Goal: Task Accomplishment & Management: Manage account settings

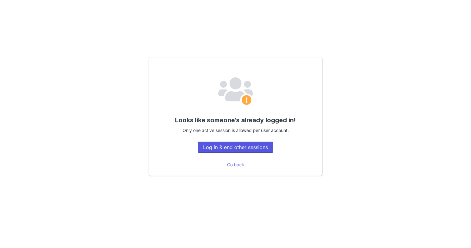
click at [263, 146] on button "Log in & end other sessions" at bounding box center [235, 146] width 75 height 11
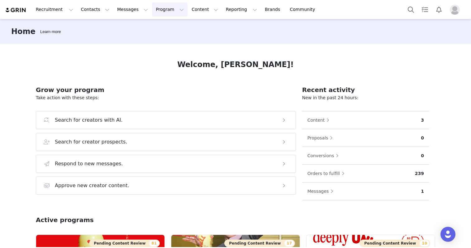
click at [164, 9] on button "Program Program" at bounding box center [170, 9] width 36 height 14
click at [162, 30] on p "Activations" at bounding box center [159, 27] width 24 height 7
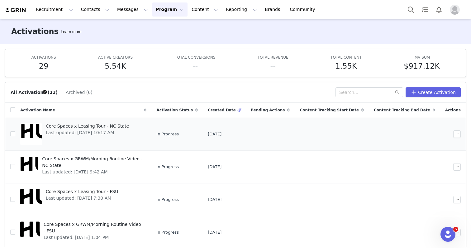
click at [66, 126] on span "Core Spaces x Leasing Tour - NC State" at bounding box center [87, 126] width 83 height 7
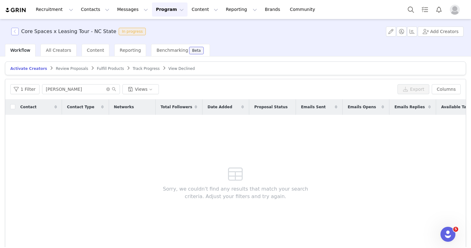
click at [15, 31] on button "button" at bounding box center [14, 31] width 7 height 7
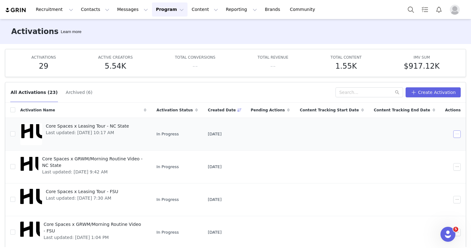
click at [456, 133] on button "button" at bounding box center [456, 133] width 7 height 7
click at [441, 146] on div "Edit" at bounding box center [433, 145] width 54 height 7
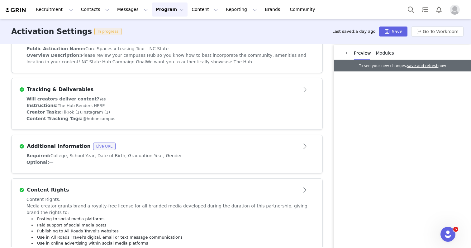
scroll to position [151, 0]
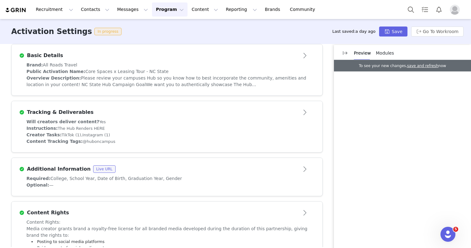
click at [231, 126] on div "Instructions: The Hub Renders HERE" at bounding box center [166, 128] width 281 height 7
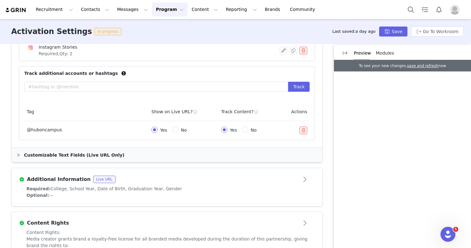
scroll to position [316, 0]
click at [167, 88] on input "text" at bounding box center [156, 86] width 264 height 10
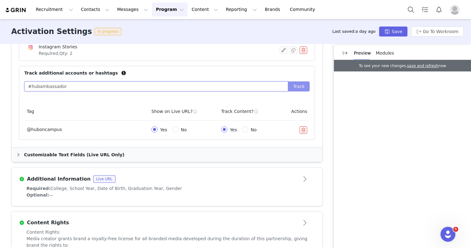
type input "#hubambassador"
click at [305, 85] on button "Track" at bounding box center [298, 86] width 21 height 10
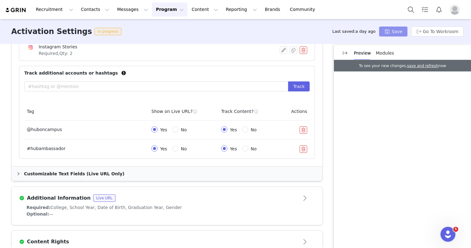
click at [400, 31] on button "Save" at bounding box center [393, 31] width 28 height 10
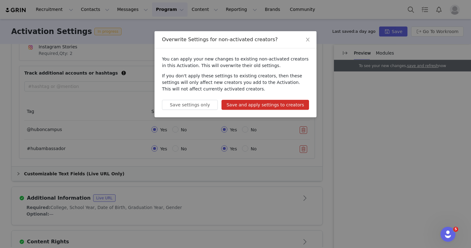
click at [277, 103] on button "Save and apply settings to creators" at bounding box center [265, 105] width 88 height 10
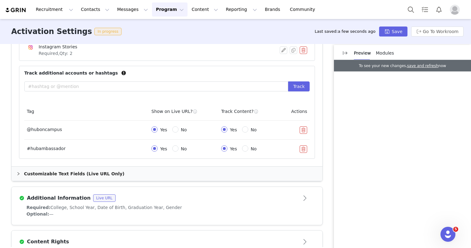
click at [158, 10] on button "Program Program" at bounding box center [170, 9] width 36 height 14
click at [158, 27] on p "Activations" at bounding box center [159, 27] width 24 height 7
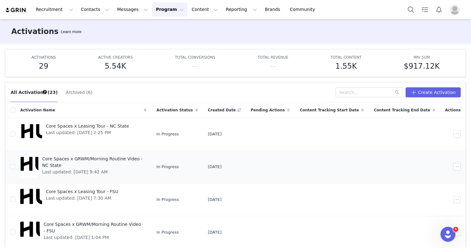
click at [109, 158] on span "Core Spaces x GRWM/Morning Routine Video - NC State" at bounding box center [92, 161] width 101 height 13
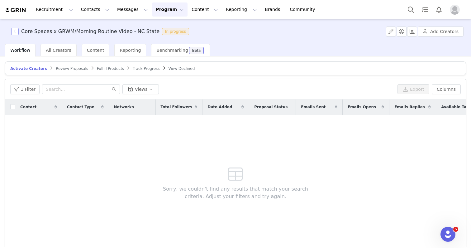
click at [14, 31] on button "button" at bounding box center [14, 31] width 7 height 7
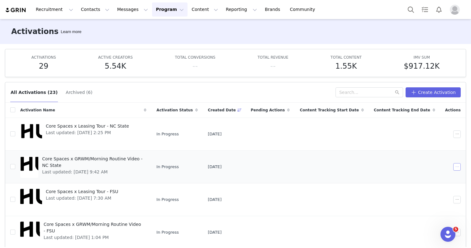
click at [457, 166] on button "button" at bounding box center [456, 166] width 7 height 7
click at [439, 178] on div "Edit" at bounding box center [433, 177] width 54 height 7
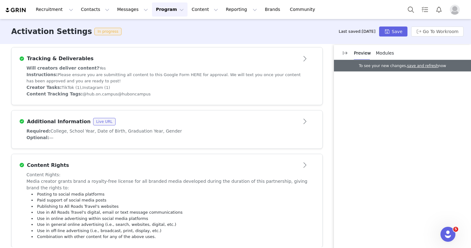
scroll to position [200, 0]
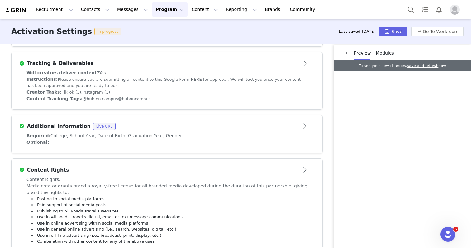
click at [165, 92] on div "Creator Tasks: TikTok (1), Instagram (1)" at bounding box center [166, 92] width 281 height 7
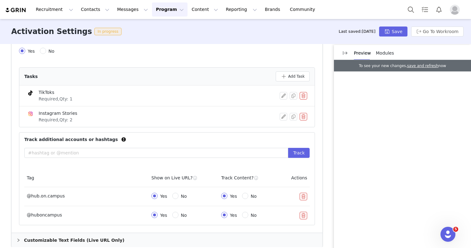
scroll to position [302, 0]
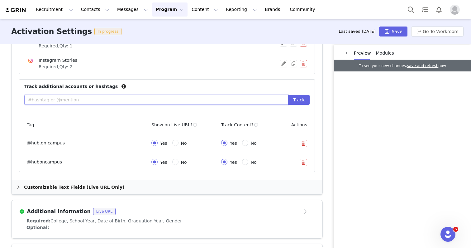
click at [150, 99] on input "text" at bounding box center [156, 100] width 264 height 10
type input "#hubambassador"
click at [297, 101] on button "Track" at bounding box center [298, 100] width 21 height 10
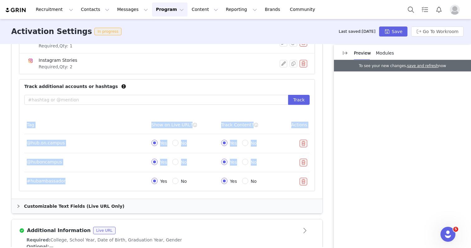
drag, startPoint x: 73, startPoint y: 181, endPoint x: 21, endPoint y: 180, distance: 51.1
click at [21, 180] on div "Tag Show on Live URL? Track Content? Actions @hub.on.campus Yes No Yes No @hubo…" at bounding box center [166, 153] width 295 height 75
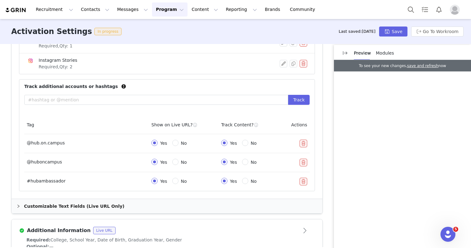
click at [123, 179] on td "#hubambassador" at bounding box center [86, 181] width 125 height 19
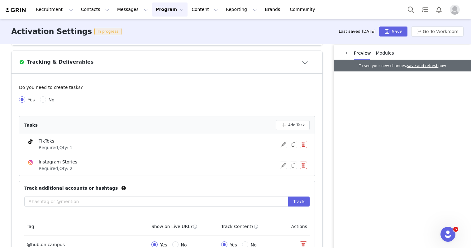
scroll to position [214, 0]
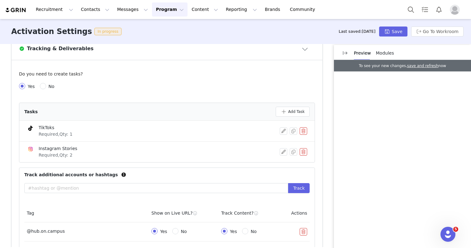
click at [138, 132] on div "TikToks Required, Qty: 1" at bounding box center [153, 130] width 253 height 13
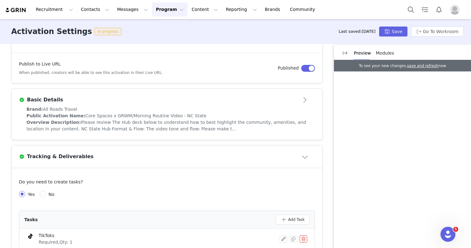
scroll to position [95, 0]
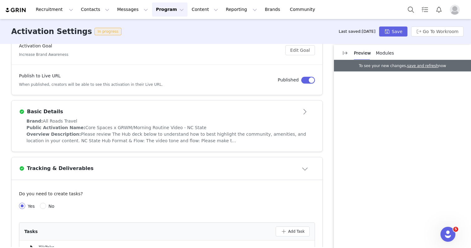
click at [142, 124] on div "Public Activation Name: Core Spaces x GRWM/Morning Routine Video - NC State" at bounding box center [166, 127] width 281 height 7
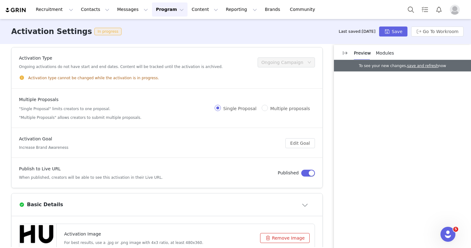
scroll to position [0, 0]
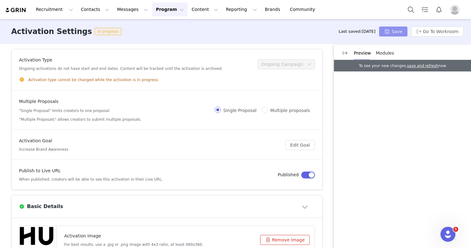
click at [388, 33] on button "Save" at bounding box center [393, 31] width 28 height 10
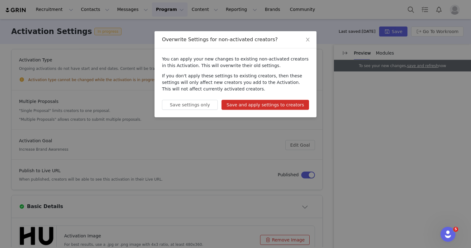
click at [296, 103] on button "Save and apply settings to creators" at bounding box center [265, 105] width 88 height 10
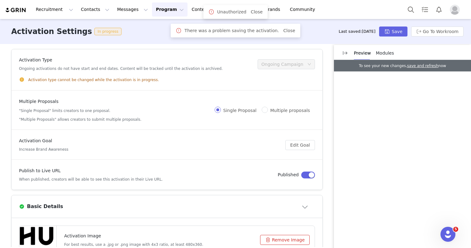
click at [156, 8] on button "Program Program" at bounding box center [170, 9] width 36 height 14
click at [155, 26] on p "Activations" at bounding box center [159, 27] width 24 height 7
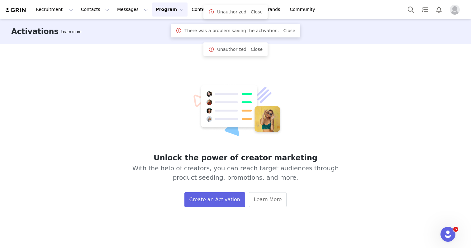
click at [158, 11] on button "Program Program" at bounding box center [170, 9] width 36 height 14
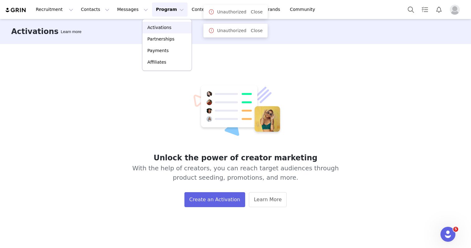
click at [157, 30] on p "Activations" at bounding box center [159, 27] width 24 height 7
click at [253, 14] on span "Close" at bounding box center [257, 12] width 12 height 7
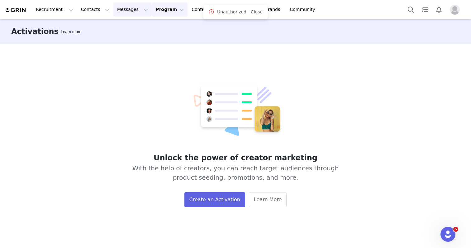
click at [126, 11] on button "Messages Messages" at bounding box center [132, 9] width 38 height 14
click at [126, 24] on link "Dashboard" at bounding box center [131, 28] width 49 height 12
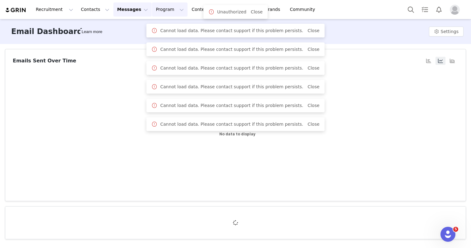
click at [166, 8] on button "Program Program" at bounding box center [170, 9] width 36 height 14
click at [158, 28] on span at bounding box center [154, 30] width 6 height 7
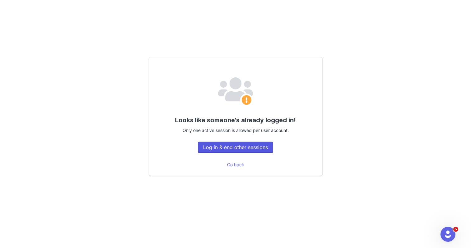
click at [250, 146] on button "Log in & end other sessions" at bounding box center [235, 146] width 75 height 11
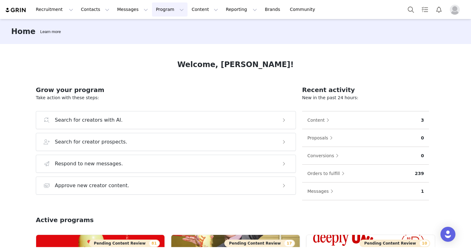
click at [165, 7] on button "Program Program" at bounding box center [170, 9] width 36 height 14
click at [165, 25] on p "Activations" at bounding box center [159, 27] width 24 height 7
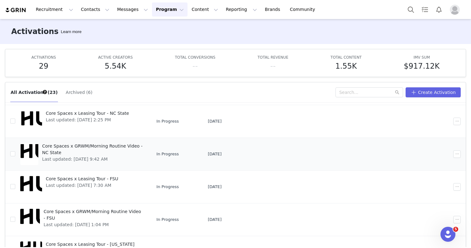
scroll to position [14, 0]
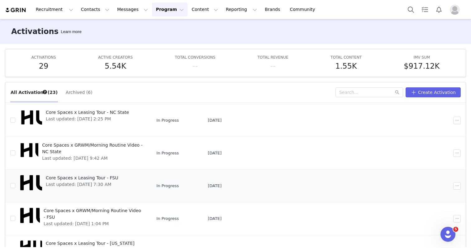
click at [111, 180] on span "Core Spaces x Leasing Tour - FSU" at bounding box center [82, 177] width 72 height 7
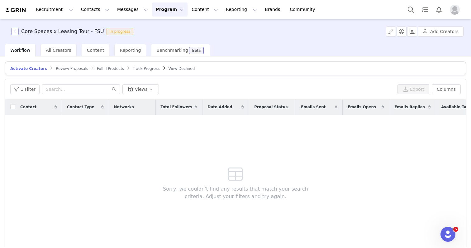
click at [15, 32] on button "button" at bounding box center [14, 31] width 7 height 7
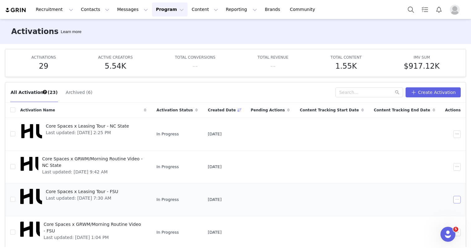
click at [458, 199] on button "button" at bounding box center [456, 199] width 7 height 7
click at [435, 137] on div "Edit" at bounding box center [433, 138] width 54 height 7
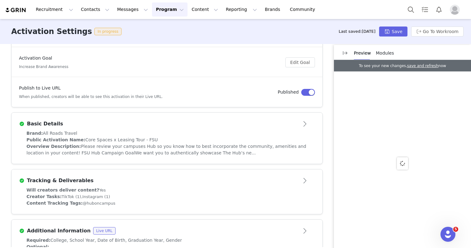
scroll to position [134, 0]
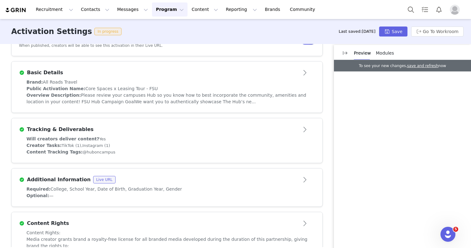
click at [224, 130] on div "Tracking & Deliverables" at bounding box center [156, 129] width 275 height 7
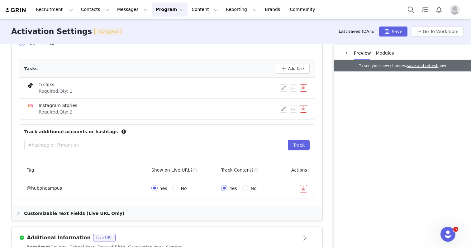
scroll to position [258, 0]
click at [187, 145] on input "text" at bounding box center [156, 145] width 264 height 10
click at [167, 146] on input "#hubambassador" at bounding box center [156, 145] width 264 height 10
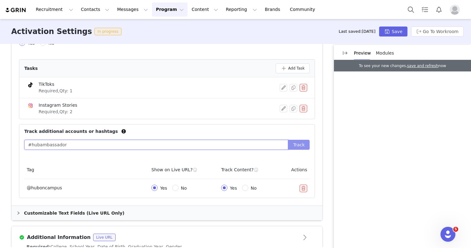
type input "#hubambassador"
click at [295, 147] on button "Track" at bounding box center [298, 145] width 21 height 10
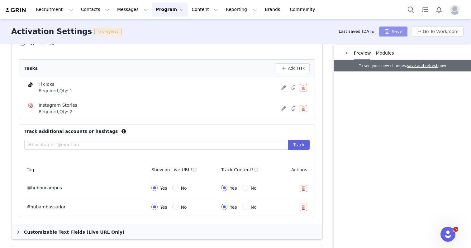
click at [392, 28] on button "Save" at bounding box center [393, 31] width 28 height 10
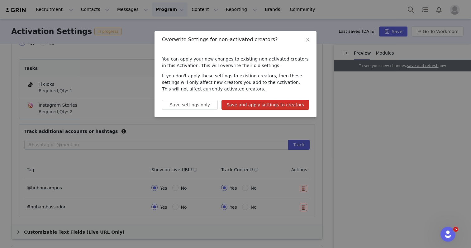
click at [290, 103] on button "Save and apply settings to creators" at bounding box center [265, 105] width 88 height 10
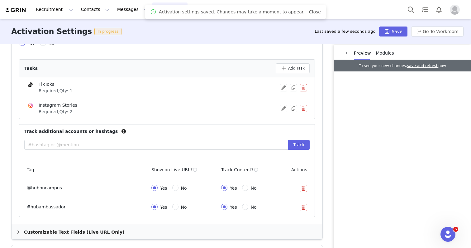
click at [152, 11] on button "Program Program" at bounding box center [170, 9] width 36 height 14
click at [152, 26] on p "Activations" at bounding box center [159, 27] width 24 height 7
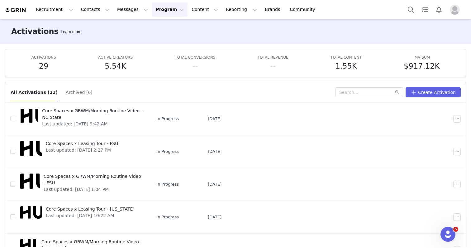
scroll to position [51, 0]
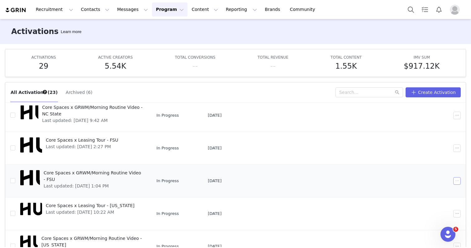
click at [456, 182] on button "button" at bounding box center [456, 180] width 7 height 7
click at [430, 118] on div "Edit" at bounding box center [433, 119] width 54 height 7
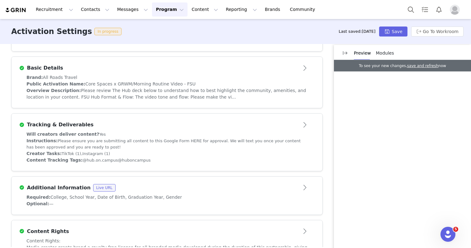
scroll to position [165, 0]
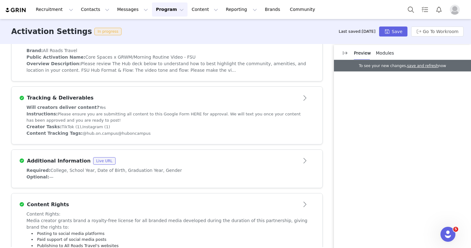
click at [175, 111] on div "Instructions: Please ensure you are submitting all content to this Google Form …" at bounding box center [166, 117] width 281 height 13
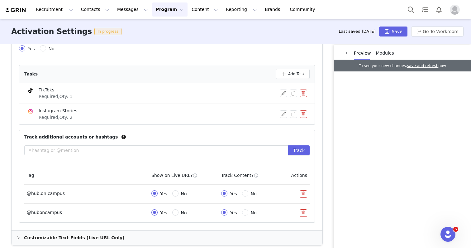
scroll to position [258, 0]
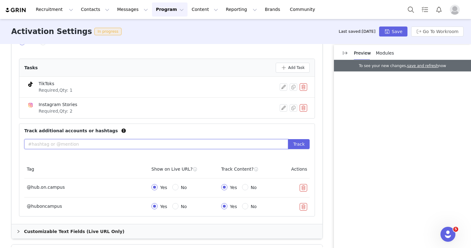
click at [173, 143] on input "text" at bounding box center [156, 144] width 264 height 10
paste input "#hubambassador"
type input "#hubambassador"
click at [298, 143] on button "Track" at bounding box center [298, 144] width 21 height 10
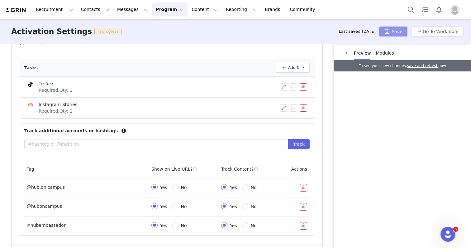
click at [393, 33] on button "Save" at bounding box center [393, 31] width 28 height 10
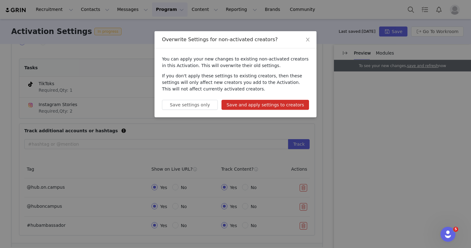
click at [286, 104] on button "Save and apply settings to creators" at bounding box center [265, 105] width 88 height 10
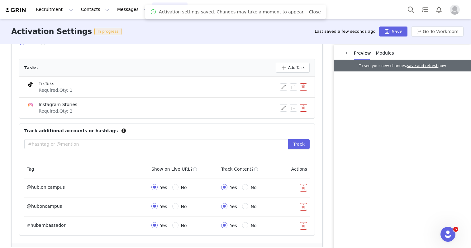
click at [152, 7] on button "Program Program" at bounding box center [170, 9] width 36 height 14
click at [151, 25] on p "Activations" at bounding box center [159, 27] width 24 height 7
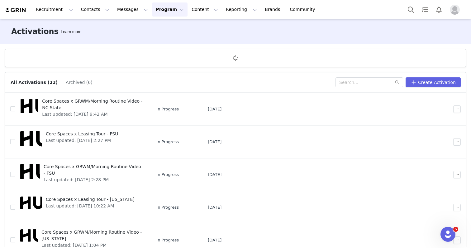
scroll to position [97, 0]
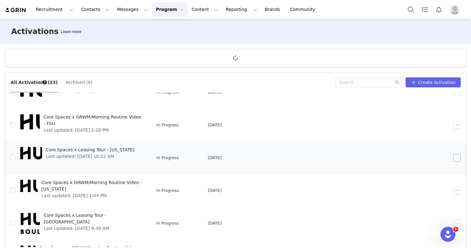
click at [454, 158] on button "button" at bounding box center [456, 157] width 7 height 7
click at [437, 169] on div "Edit" at bounding box center [433, 168] width 54 height 7
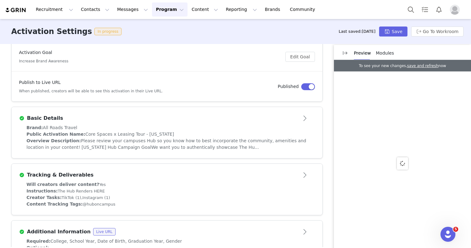
scroll to position [130, 0]
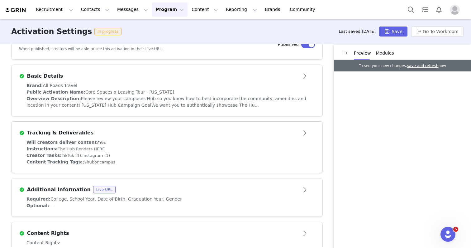
click at [187, 135] on div "Tracking & Deliverables" at bounding box center [156, 132] width 275 height 7
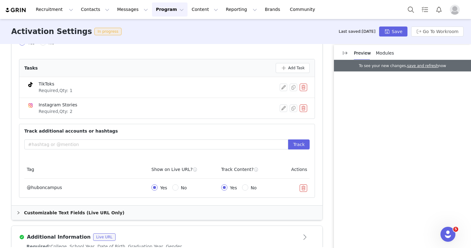
scroll to position [290, 0]
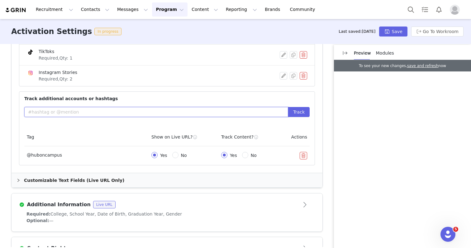
click at [120, 111] on input "text" at bounding box center [156, 112] width 264 height 10
paste input "#hubambassador"
type input "#hubambassador"
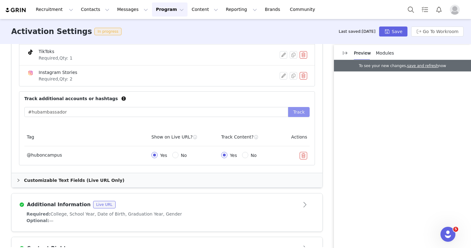
click at [294, 109] on button "Track" at bounding box center [298, 112] width 21 height 10
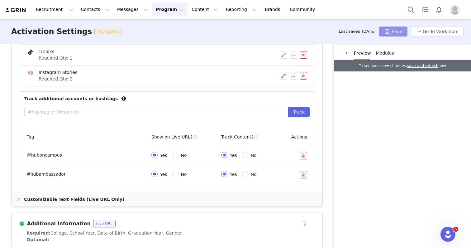
click at [398, 30] on button "Save" at bounding box center [393, 31] width 28 height 10
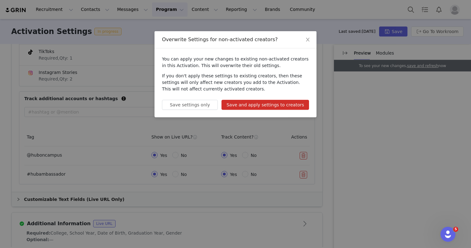
click at [283, 104] on button "Save and apply settings to creators" at bounding box center [265, 105] width 88 height 10
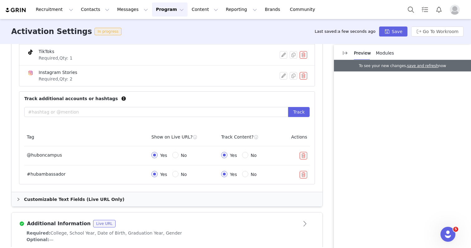
click at [152, 13] on button "Program Program" at bounding box center [170, 9] width 36 height 14
click at [154, 27] on p "Activations" at bounding box center [159, 27] width 24 height 7
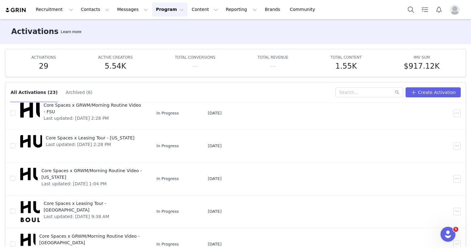
scroll to position [121, 0]
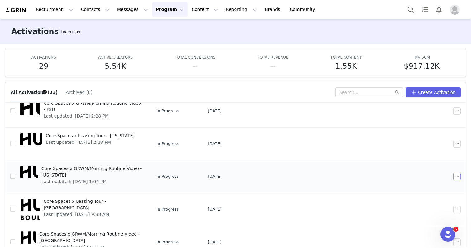
click at [459, 176] on button "button" at bounding box center [456, 176] width 7 height 7
click at [438, 187] on div "Edit" at bounding box center [433, 187] width 54 height 7
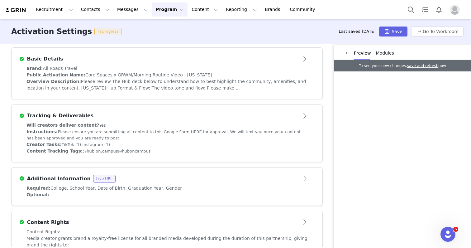
click at [188, 133] on div "Instructions: Please ensure you are submitting all content to this Google Form …" at bounding box center [166, 134] width 281 height 13
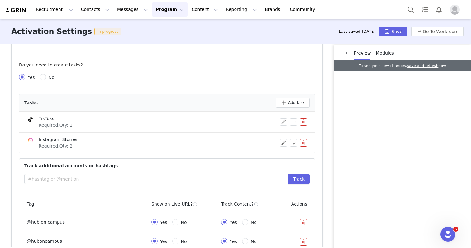
scroll to position [234, 0]
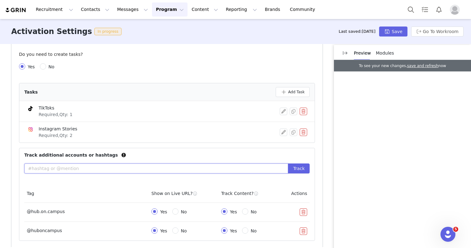
click at [149, 165] on input "text" at bounding box center [156, 168] width 264 height 10
paste input "#hubambassador"
type input "#hubambassador"
click at [301, 169] on button "Track" at bounding box center [298, 168] width 21 height 10
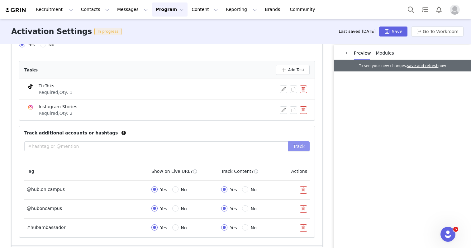
scroll to position [200, 0]
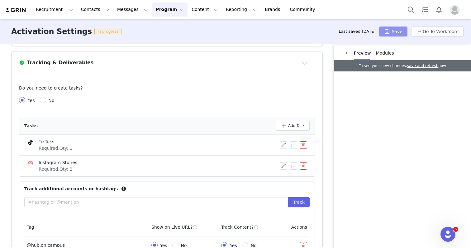
click at [400, 33] on button "Save" at bounding box center [393, 31] width 28 height 10
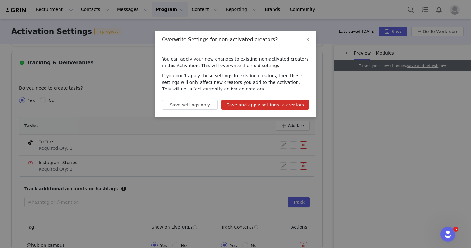
click at [300, 102] on button "Save and apply settings to creators" at bounding box center [265, 105] width 88 height 10
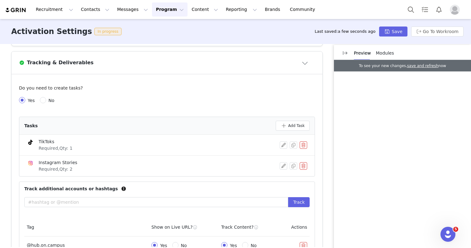
click at [154, 12] on button "Program Program" at bounding box center [170, 9] width 36 height 14
click at [157, 26] on p "Activations" at bounding box center [159, 27] width 24 height 7
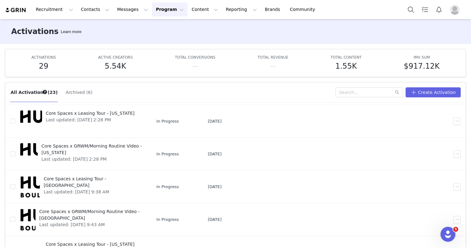
scroll to position [149, 0]
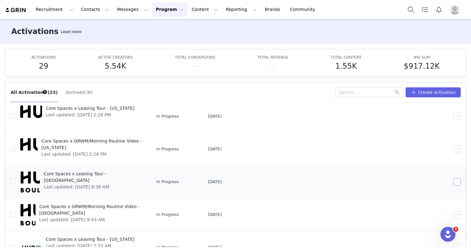
click at [454, 181] on button "button" at bounding box center [456, 181] width 7 height 7
click at [424, 121] on div "Edit" at bounding box center [433, 120] width 54 height 7
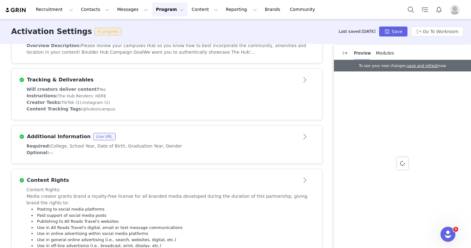
scroll to position [190, 0]
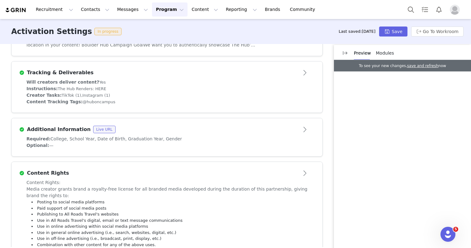
click at [190, 90] on div "Instructions: The Hub Renders: HERE" at bounding box center [166, 88] width 281 height 7
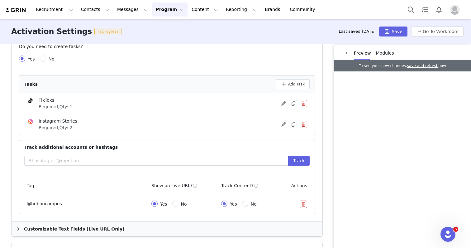
scroll to position [262, 0]
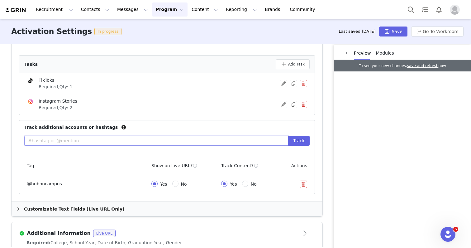
click at [172, 142] on input "text" at bounding box center [156, 140] width 264 height 10
paste input "#hubambassador"
type input "#hubambassador"
click at [295, 142] on button "Track" at bounding box center [298, 140] width 21 height 10
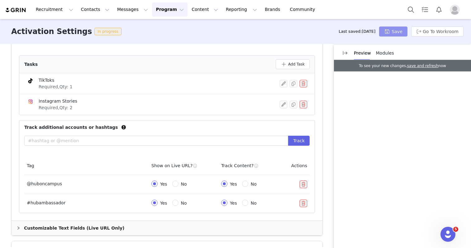
click at [388, 34] on button "Save" at bounding box center [393, 31] width 28 height 10
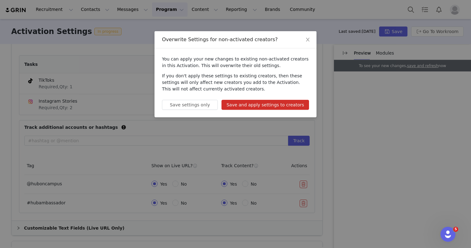
click at [263, 107] on button "Save and apply settings to creators" at bounding box center [265, 105] width 88 height 10
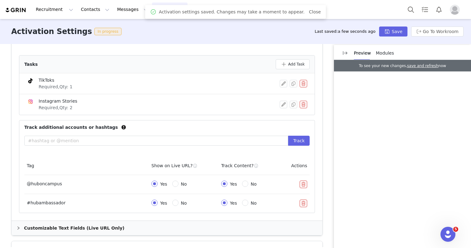
click at [152, 12] on button "Program Program" at bounding box center [170, 9] width 36 height 14
click at [154, 26] on p "Activations" at bounding box center [159, 27] width 24 height 7
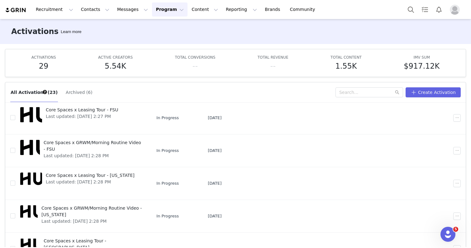
scroll to position [156, 0]
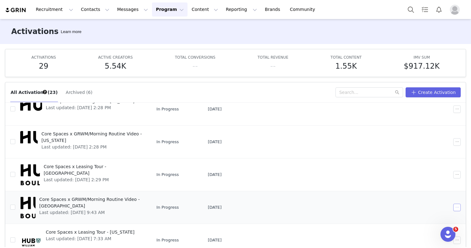
click at [457, 208] on button "button" at bounding box center [456, 206] width 7 height 7
click at [424, 147] on div "Edit" at bounding box center [433, 146] width 54 height 7
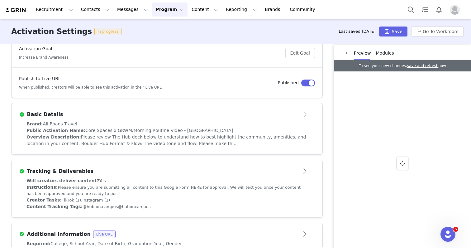
scroll to position [114, 0]
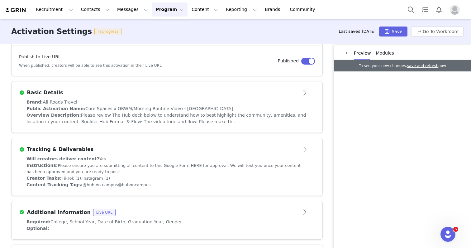
click at [193, 159] on div "Will creators deliver content? Yes" at bounding box center [166, 158] width 281 height 7
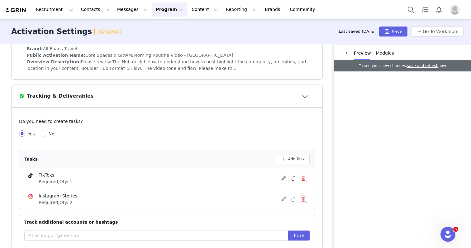
scroll to position [220, 0]
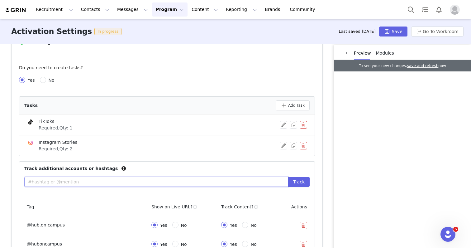
click at [185, 180] on input "text" at bounding box center [156, 182] width 264 height 10
paste input "#hubambassador"
type input "#hubambassador"
click at [298, 184] on button "Track" at bounding box center [298, 182] width 21 height 10
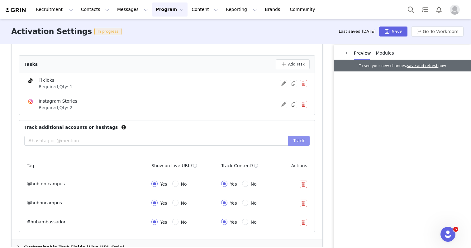
scroll to position [282, 0]
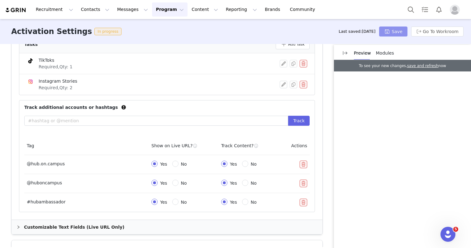
click at [400, 30] on button "Save" at bounding box center [393, 31] width 28 height 10
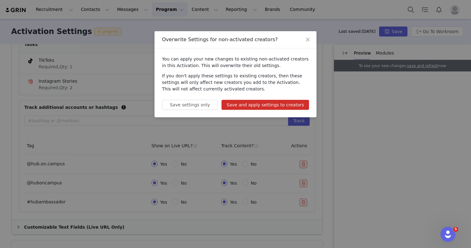
click at [298, 102] on button "Save and apply settings to creators" at bounding box center [265, 105] width 88 height 10
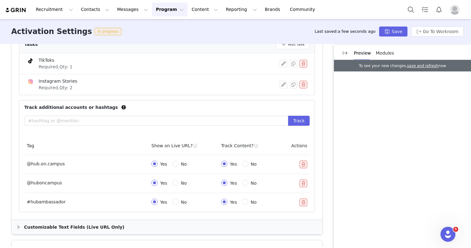
click at [152, 9] on button "Program Program" at bounding box center [170, 9] width 36 height 14
click at [149, 27] on p "Activations" at bounding box center [159, 27] width 24 height 7
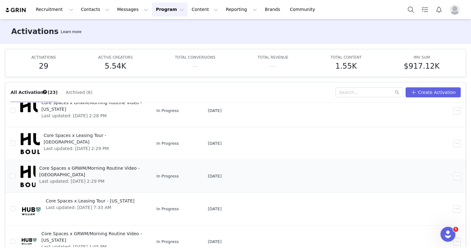
scroll to position [188, 0]
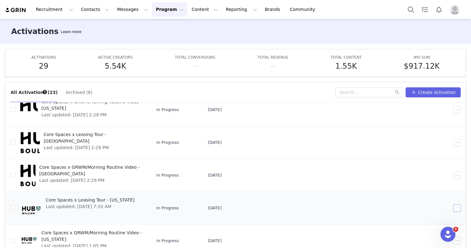
click at [457, 207] on button "button" at bounding box center [456, 207] width 7 height 7
click at [426, 146] on div "Edit" at bounding box center [433, 146] width 54 height 7
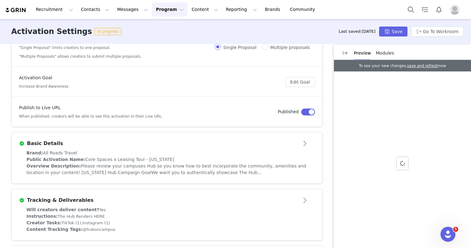
scroll to position [154, 0]
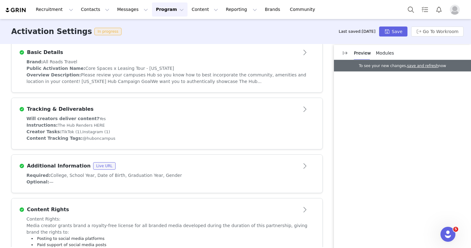
click at [169, 124] on div "Instructions: The Hub Renders HERE" at bounding box center [166, 125] width 281 height 7
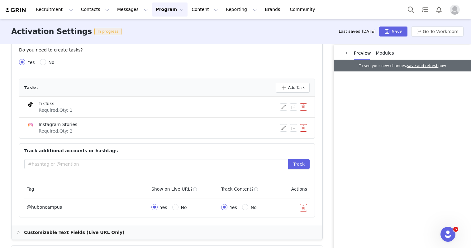
scroll to position [244, 0]
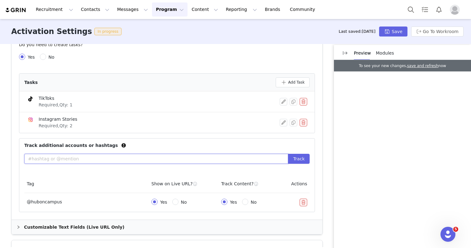
click at [159, 159] on input "text" at bounding box center [156, 159] width 264 height 10
paste input "#hubambassador"
type input "#hubambassador"
click at [297, 158] on button "Track" at bounding box center [298, 159] width 21 height 10
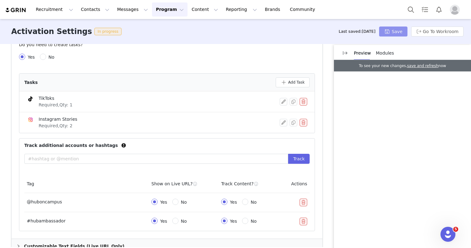
click at [391, 29] on button "Save" at bounding box center [393, 31] width 28 height 10
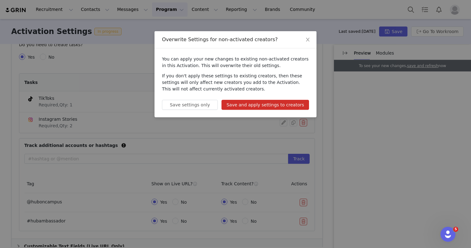
click at [291, 105] on button "Save and apply settings to creators" at bounding box center [265, 105] width 88 height 10
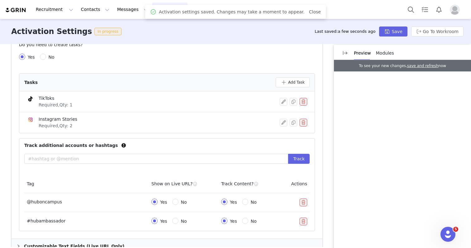
click at [152, 11] on button "Program Program" at bounding box center [170, 9] width 36 height 14
click at [149, 26] on p "Activations" at bounding box center [159, 27] width 24 height 7
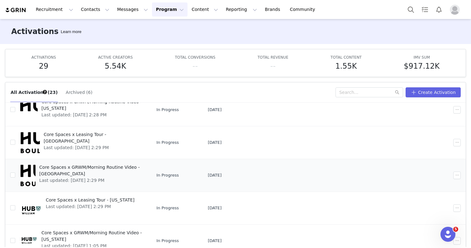
scroll to position [33, 0]
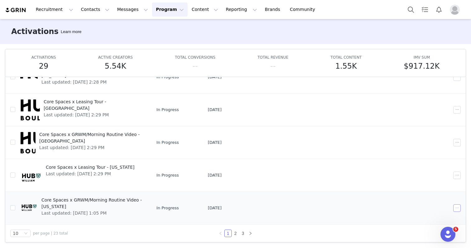
click at [456, 206] on button "button" at bounding box center [456, 207] width 7 height 7
click at [426, 146] on div "Edit" at bounding box center [433, 146] width 54 height 7
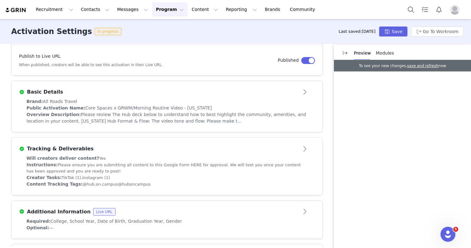
scroll to position [151, 0]
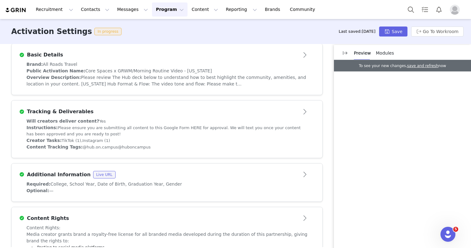
click at [230, 127] on div "Instructions: Please ensure you are submitting all content to this Google Form …" at bounding box center [166, 130] width 281 height 13
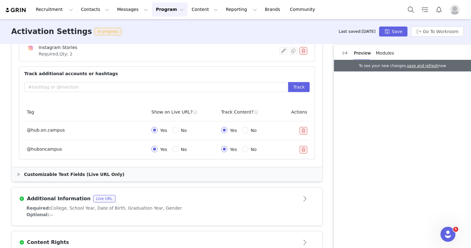
scroll to position [324, 0]
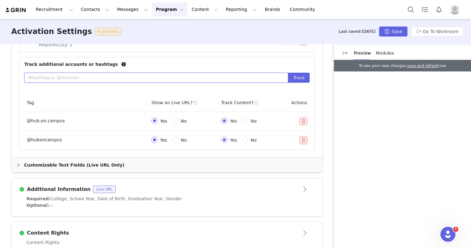
click at [154, 78] on input "text" at bounding box center [156, 78] width 264 height 10
paste input "#hubambassador"
type input "#hubambassador"
click at [300, 80] on button "Track" at bounding box center [298, 78] width 21 height 10
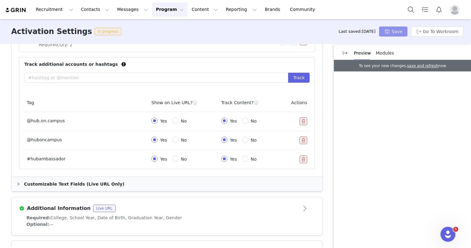
click at [390, 30] on button "Save" at bounding box center [393, 31] width 28 height 10
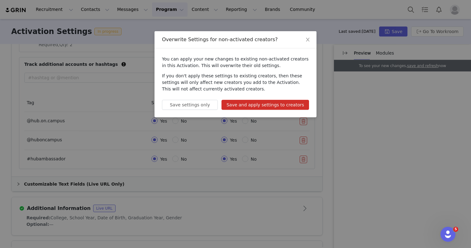
click at [286, 103] on button "Save and apply settings to creators" at bounding box center [265, 105] width 88 height 10
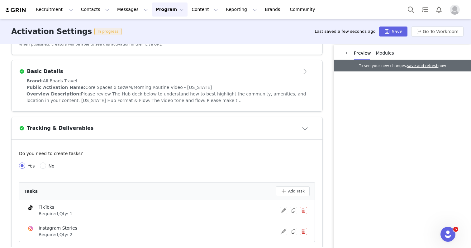
scroll to position [0, 0]
